Goal: Navigation & Orientation: Find specific page/section

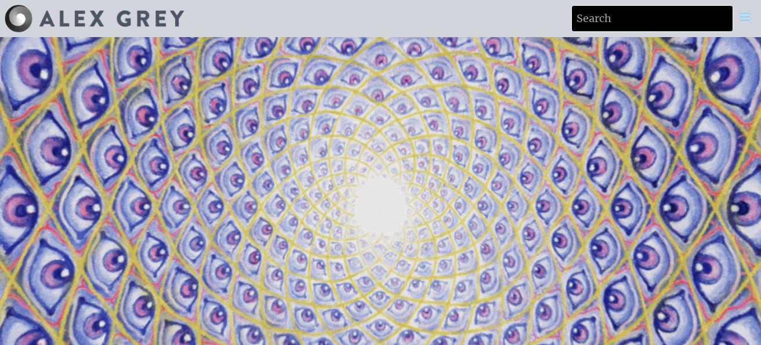
click at [477, 239] on video "Your browser does not support the video tag." at bounding box center [381, 209] width 1160 height 652
click at [530, 281] on video "Your browser does not support the video tag." at bounding box center [381, 209] width 1160 height 652
click at [59, 19] on img at bounding box center [111, 18] width 144 height 16
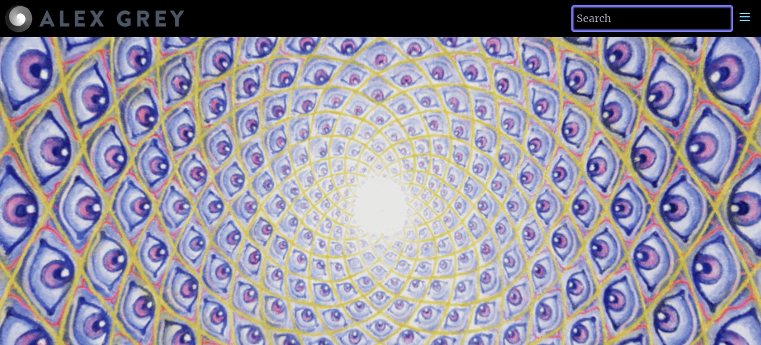
click at [725, 15] on input "search" at bounding box center [652, 18] width 162 height 27
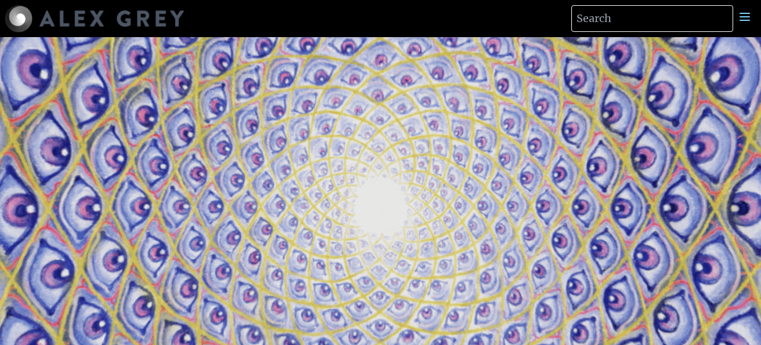
click at [751, 19] on icon at bounding box center [745, 17] width 14 height 14
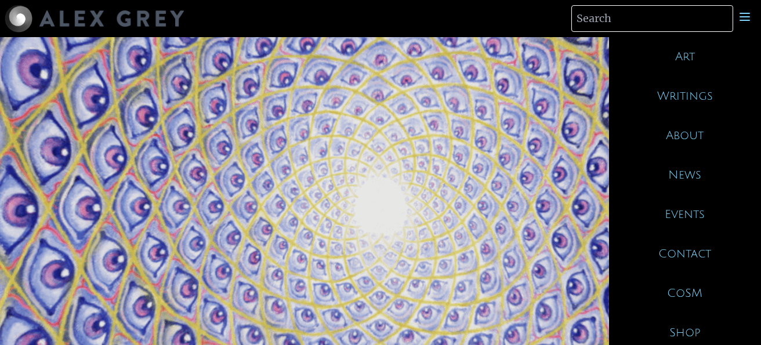
click at [689, 57] on div "Art" at bounding box center [685, 56] width 152 height 39
